Goal: Task Accomplishment & Management: Use online tool/utility

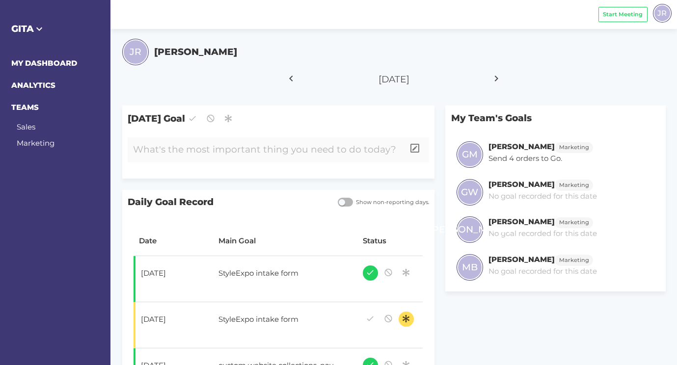
click at [243, 161] on div at bounding box center [266, 149] width 276 height 25
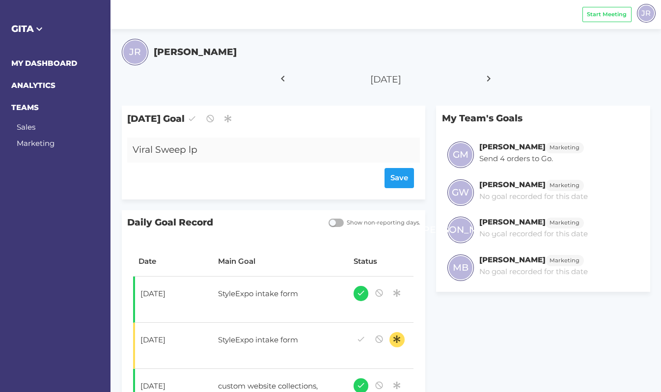
click at [217, 153] on div "Viral Sweep lp" at bounding box center [261, 149] width 268 height 25
click at [391, 177] on div "Save" at bounding box center [273, 178] width 281 height 20
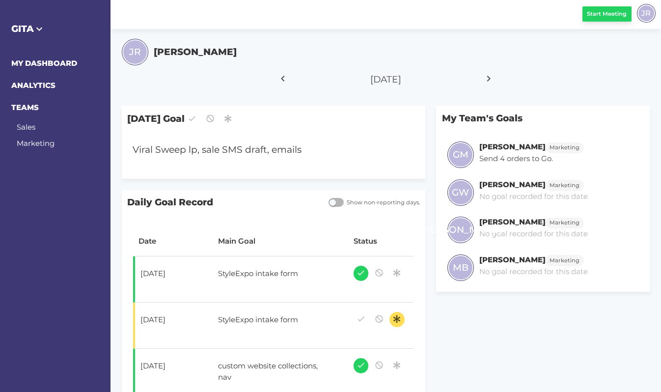
click at [605, 18] on button "Start Meeting" at bounding box center [606, 13] width 49 height 15
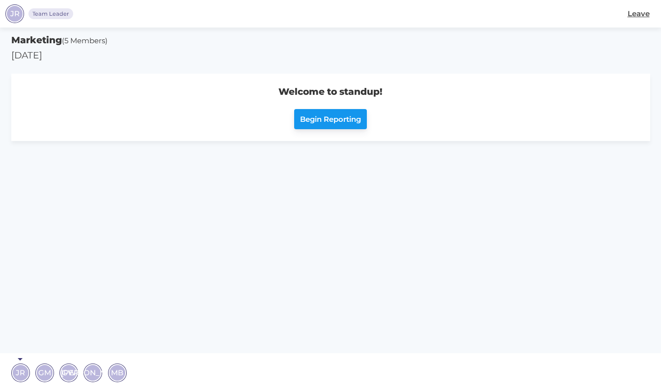
click at [321, 114] on span "Begin Reporting" at bounding box center [330, 119] width 61 height 11
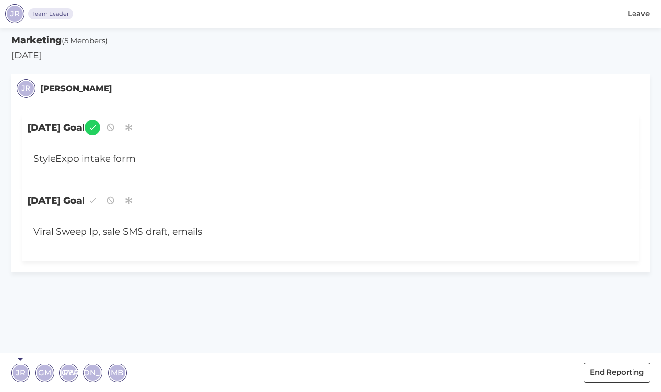
click at [44, 365] on span "GM" at bounding box center [44, 372] width 13 height 11
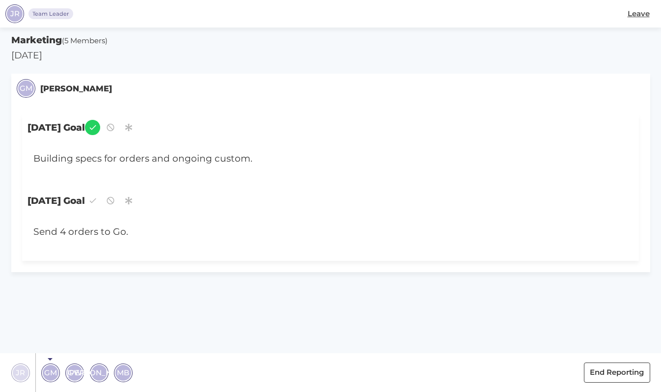
click at [75, 365] on span "GW" at bounding box center [75, 372] width 14 height 11
click at [95, 365] on span "[PERSON_NAME]" at bounding box center [99, 372] width 64 height 11
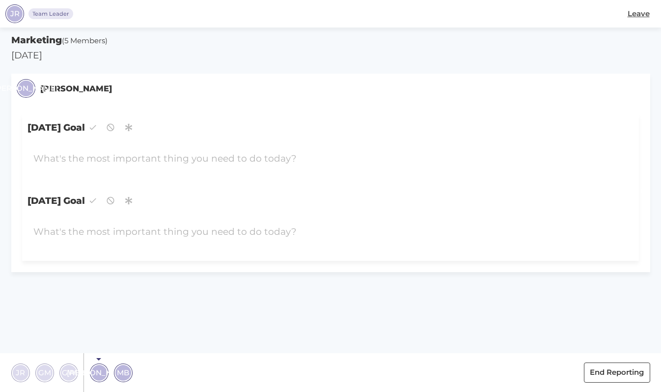
click at [123, 365] on span "MB" at bounding box center [123, 372] width 12 height 11
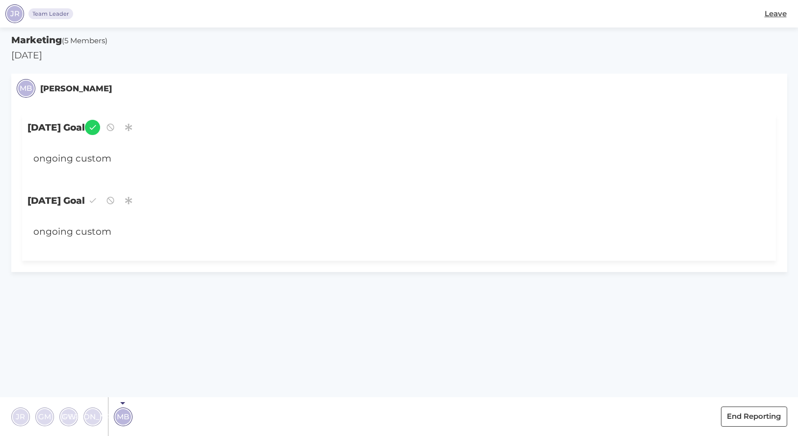
click at [94, 365] on span "[PERSON_NAME]" at bounding box center [93, 416] width 64 height 11
click at [70, 365] on span "GW" at bounding box center [69, 416] width 14 height 11
click at [42, 365] on span "GM" at bounding box center [44, 416] width 13 height 11
click at [18, 365] on span "JR" at bounding box center [20, 416] width 9 height 11
click at [126, 365] on span "JR" at bounding box center [122, 416] width 9 height 11
